Goal: Information Seeking & Learning: Check status

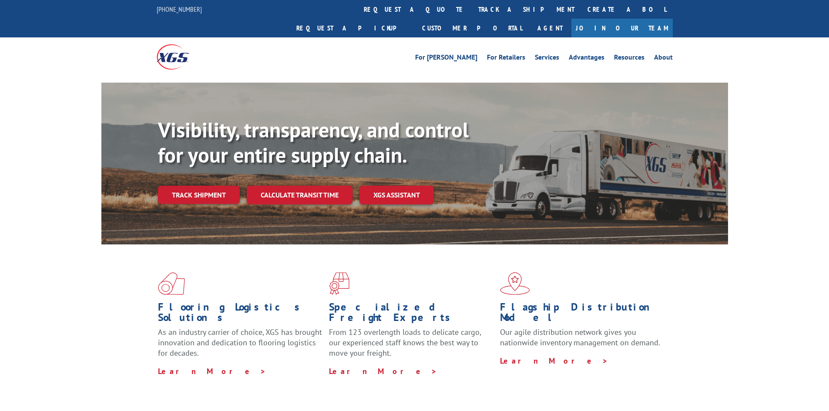
click at [212, 186] on link "Track shipment" at bounding box center [199, 195] width 82 height 18
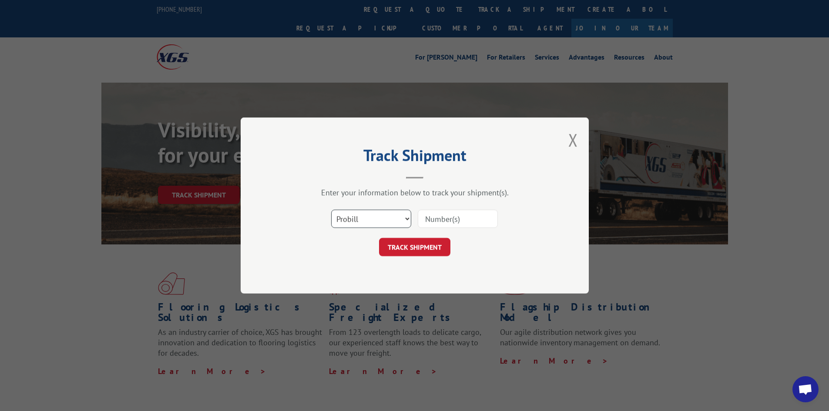
click at [353, 216] on select "Select category... Probill BOL PO" at bounding box center [371, 219] width 80 height 18
select select "po"
click at [331, 210] on select "Select category... Probill BOL PO" at bounding box center [371, 219] width 80 height 18
click at [435, 214] on input at bounding box center [458, 219] width 80 height 18
drag, startPoint x: 432, startPoint y: 208, endPoint x: 430, endPoint y: 214, distance: 6.2
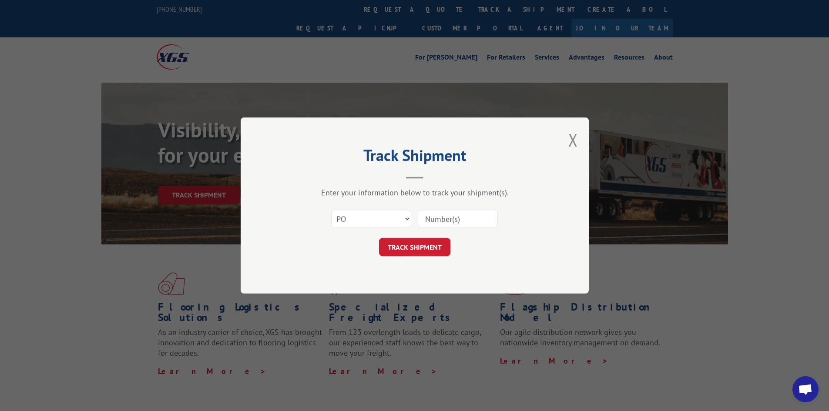
click at [430, 214] on input at bounding box center [458, 219] width 80 height 18
paste input "37534186"
type input "37534186"
click at [424, 243] on button "TRACK SHIPMENT" at bounding box center [414, 247] width 71 height 18
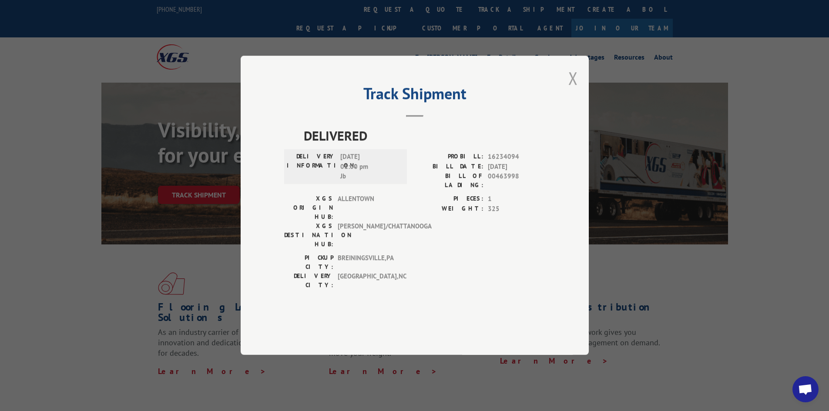
click at [571, 90] on button "Close modal" at bounding box center [573, 78] width 10 height 23
